Goal: Task Accomplishment & Management: Use online tool/utility

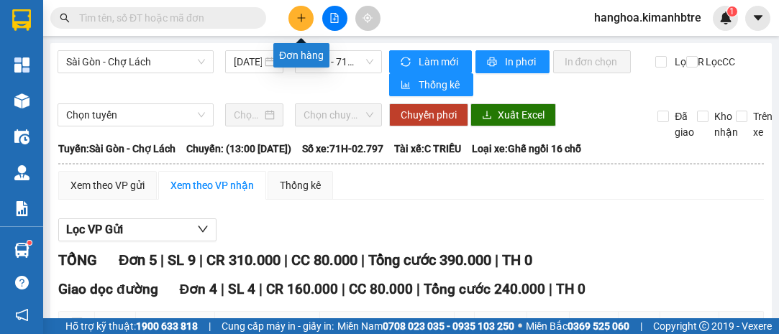
click at [291, 15] on button at bounding box center [300, 18] width 25 height 25
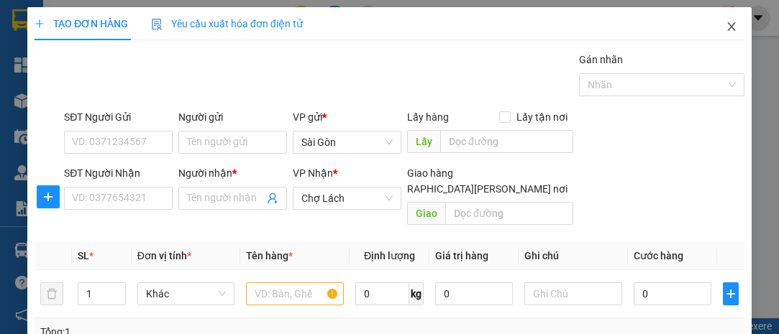
click at [727, 25] on icon "close" at bounding box center [731, 26] width 8 height 9
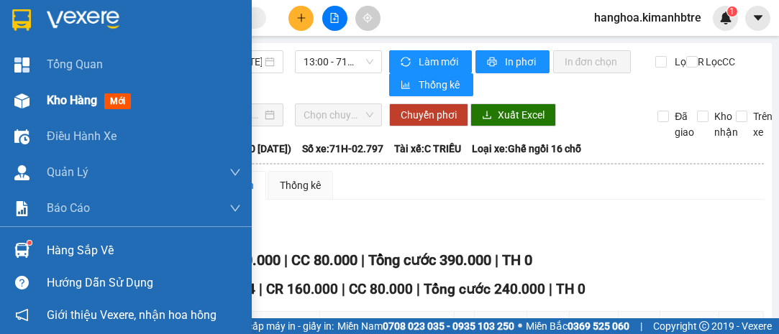
click at [55, 94] on span "Kho hàng" at bounding box center [72, 101] width 50 height 14
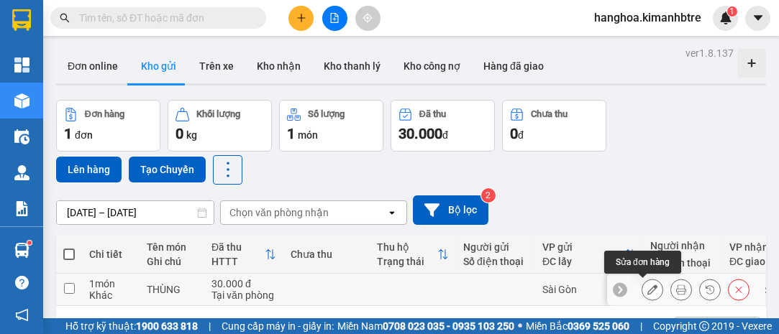
click at [647, 288] on icon at bounding box center [652, 290] width 10 height 10
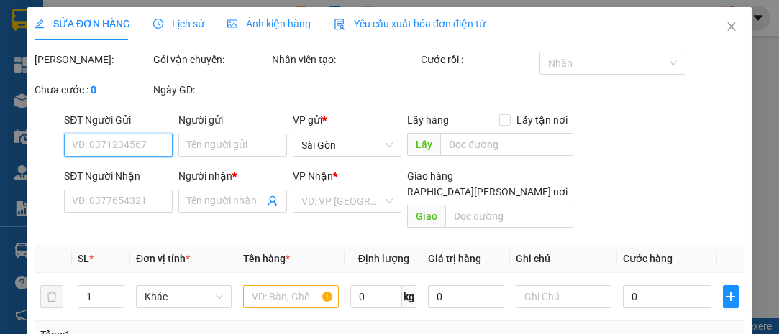
type input "0938032759"
type input "VỢ A TÂN"
type input "30.000"
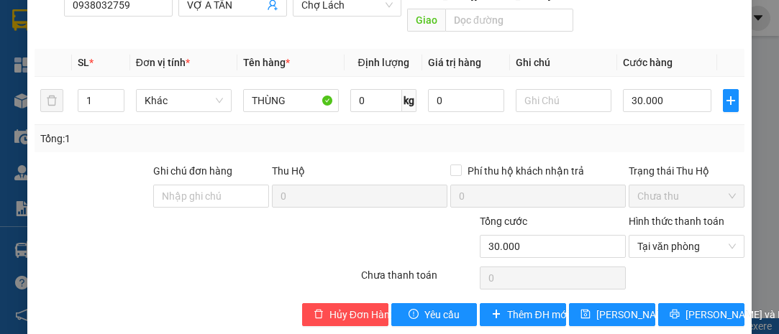
scroll to position [230, 0]
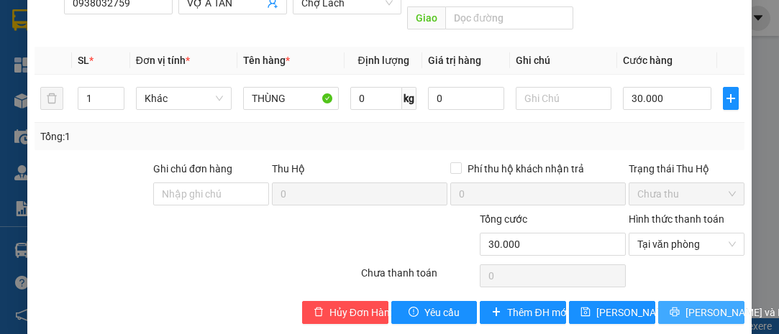
click at [691, 305] on span "[PERSON_NAME] và In" at bounding box center [735, 313] width 101 height 16
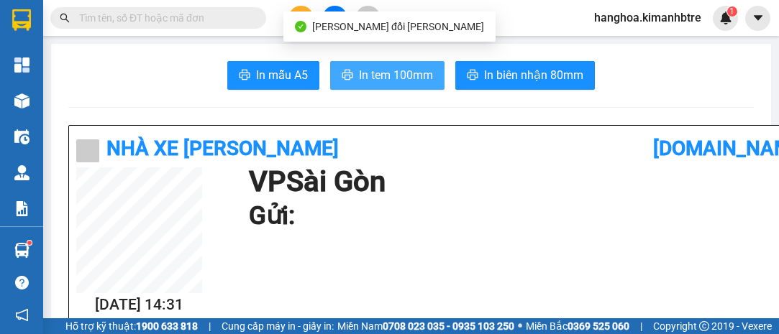
click at [403, 73] on span "In tem 100mm" at bounding box center [396, 75] width 74 height 18
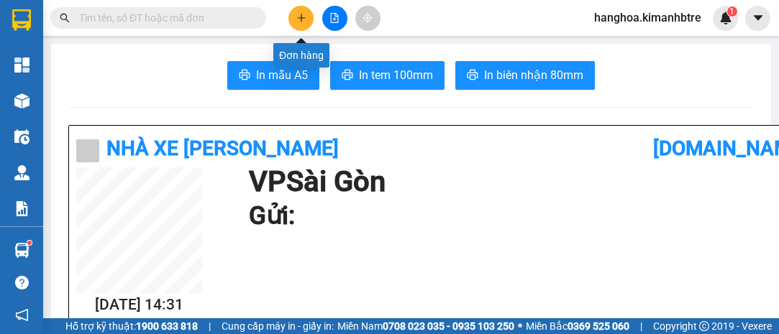
click at [311, 15] on button at bounding box center [300, 18] width 25 height 25
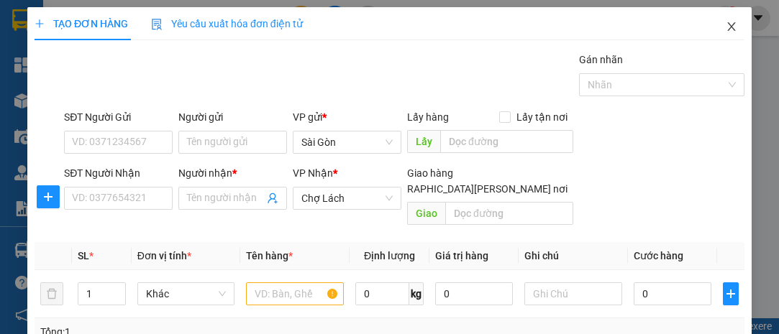
click at [716, 27] on span "Close" at bounding box center [731, 27] width 40 height 40
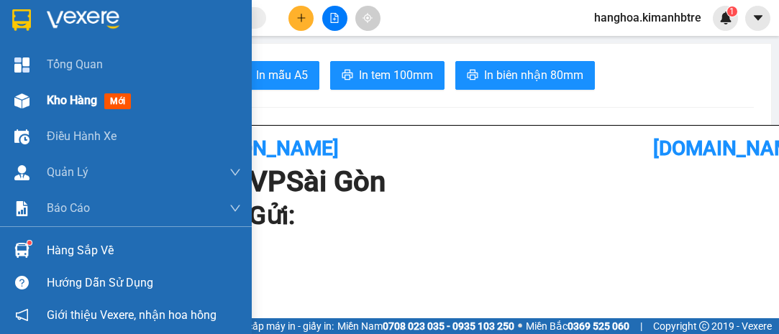
click at [85, 98] on span "Kho hàng" at bounding box center [72, 101] width 50 height 14
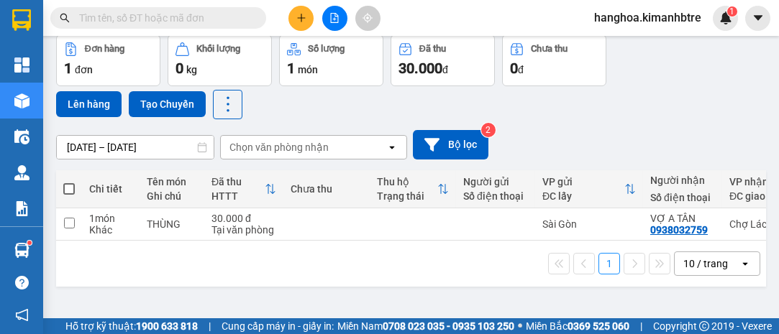
scroll to position [65, 0]
click at [69, 185] on span at bounding box center [69, 189] width 12 height 12
click at [69, 182] on input "checkbox" at bounding box center [69, 182] width 0 height 0
checkbox input "true"
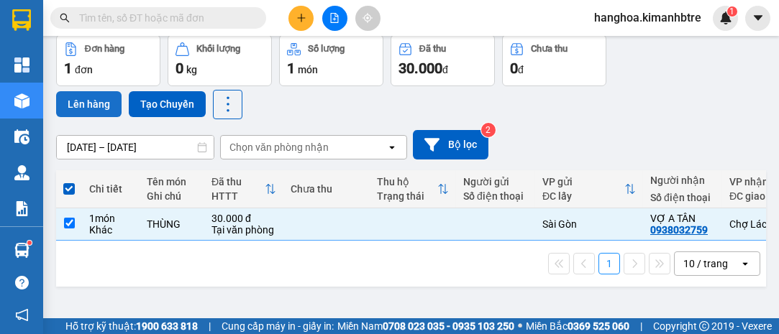
click at [101, 99] on button "Lên hàng" at bounding box center [88, 104] width 65 height 26
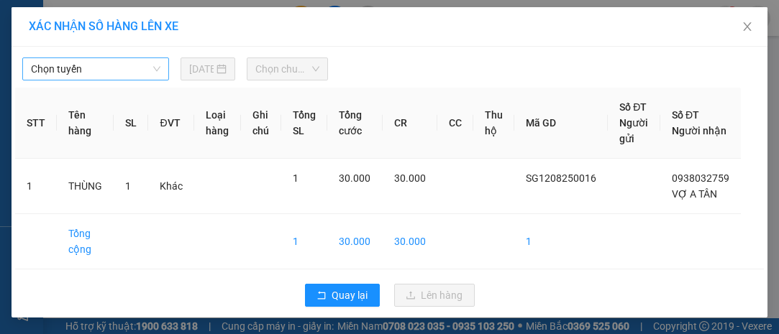
click at [112, 65] on span "Chọn tuyến" at bounding box center [95, 69] width 129 height 22
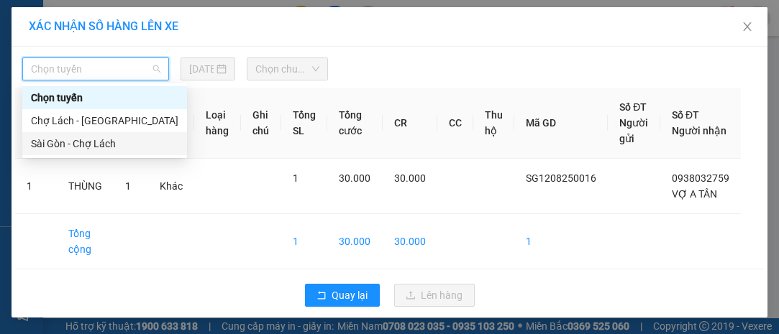
click at [123, 147] on div "Sài Gòn - Chợ Lách" at bounding box center [104, 144] width 147 height 16
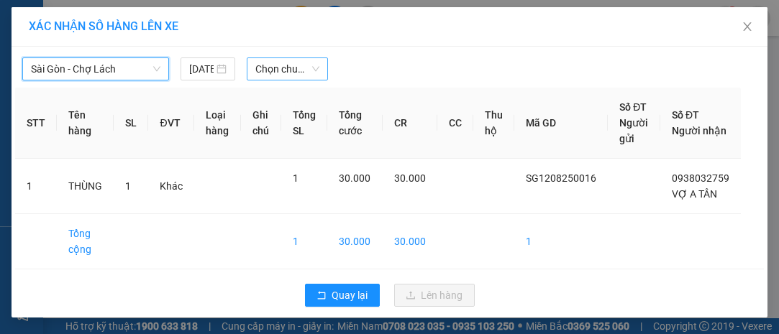
click at [271, 62] on span "Chọn chuyến" at bounding box center [287, 69] width 64 height 22
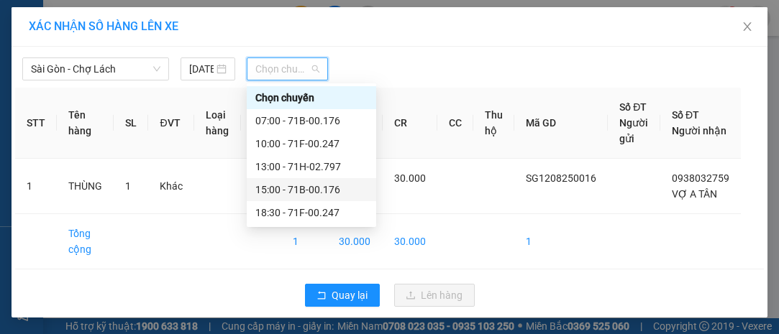
click at [340, 187] on div "15:00 - 71B-00.176" at bounding box center [311, 190] width 112 height 16
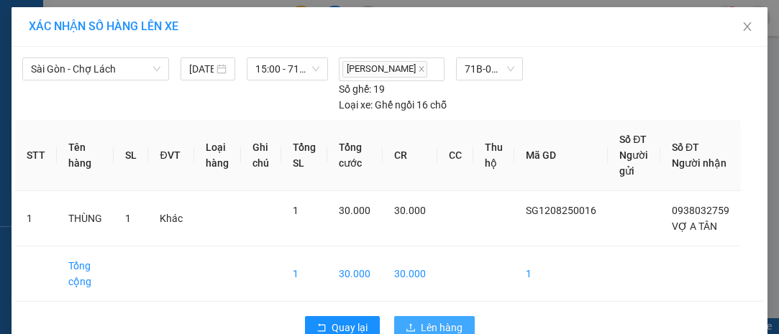
click at [432, 328] on span "Lên hàng" at bounding box center [442, 328] width 42 height 16
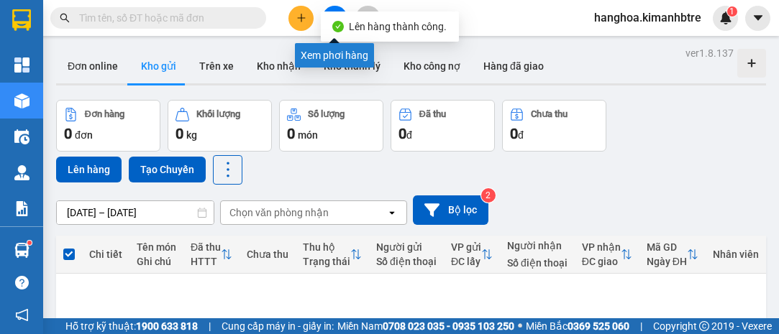
click at [329, 7] on button at bounding box center [334, 18] width 25 height 25
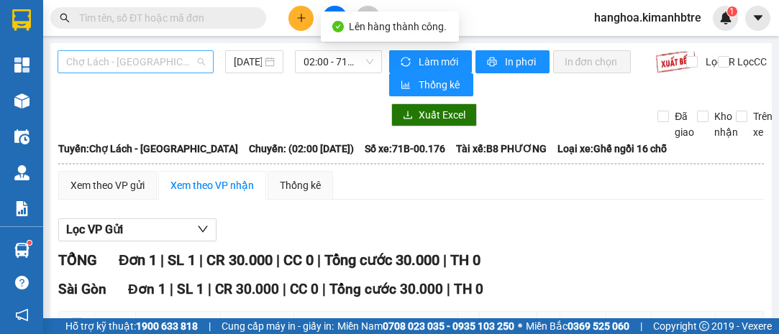
click at [148, 61] on span "Chợ Lách - [GEOGRAPHIC_DATA]" at bounding box center [135, 62] width 139 height 22
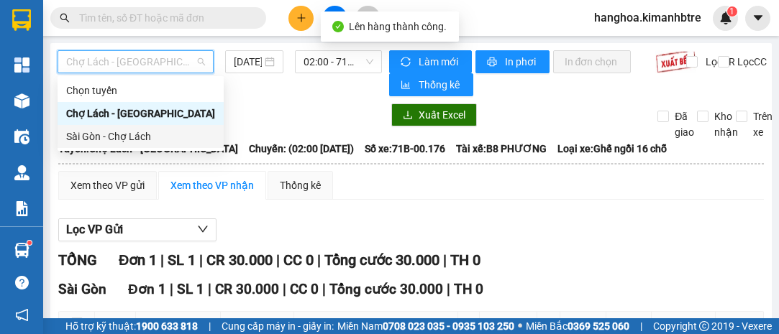
click at [141, 137] on div "Sài Gòn - Chợ Lách" at bounding box center [140, 137] width 149 height 16
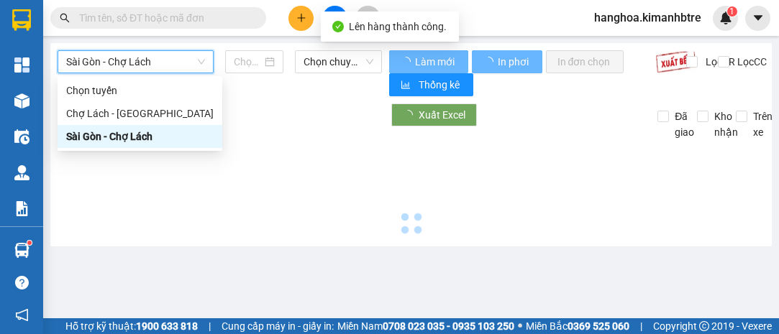
type input "[DATE]"
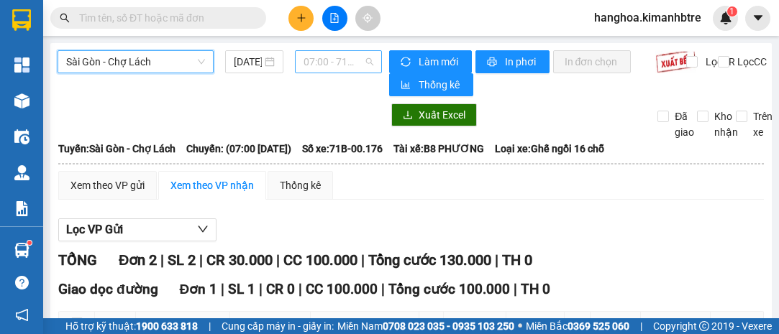
click at [316, 65] on span "07:00 - 71B-00.176" at bounding box center [338, 62] width 69 height 22
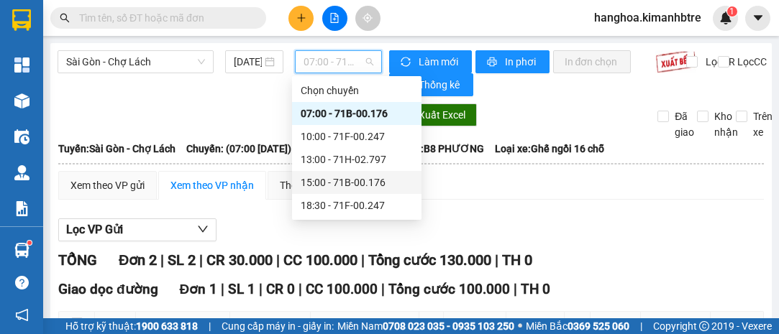
click at [354, 182] on div "15:00 - 71B-00.176" at bounding box center [357, 183] width 112 height 16
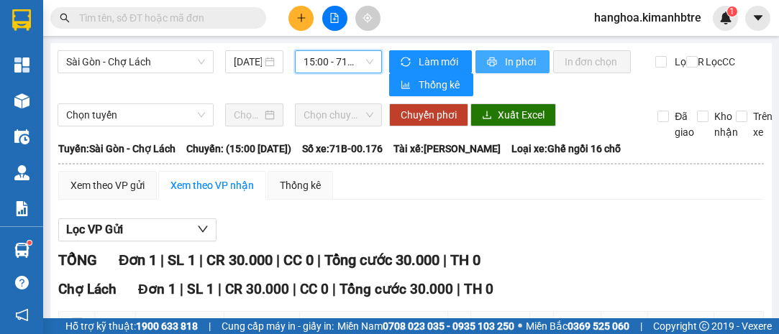
click at [512, 64] on span "In phơi" at bounding box center [521, 62] width 33 height 16
click at [508, 59] on span "In phơi" at bounding box center [521, 62] width 33 height 16
click at [505, 62] on span "In phơi" at bounding box center [521, 62] width 33 height 16
click at [519, 58] on span "In phơi" at bounding box center [521, 62] width 33 height 16
